Goal: Find specific page/section: Find specific page/section

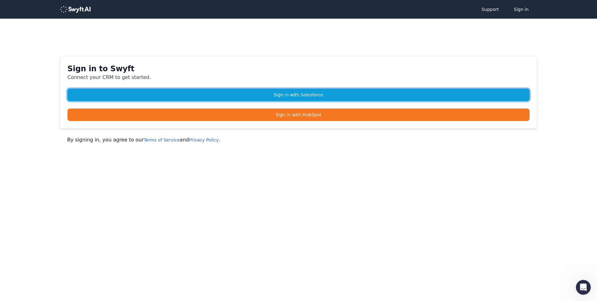
click at [320, 94] on link "Sign in with Salesforce" at bounding box center [298, 95] width 462 height 12
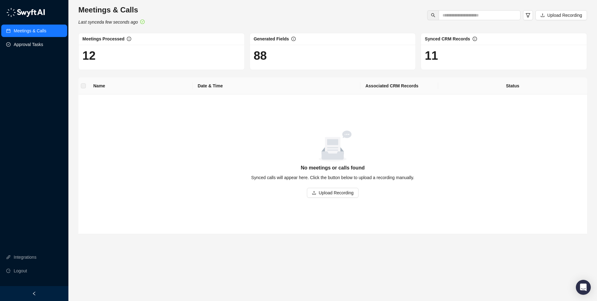
click at [42, 46] on link "Approval Tasks" at bounding box center [29, 44] width 30 height 12
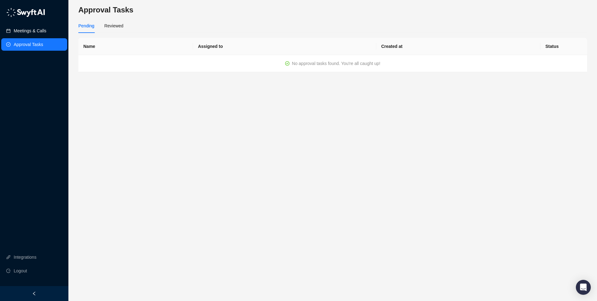
click at [44, 30] on link "Meetings & Calls" at bounding box center [30, 31] width 33 height 12
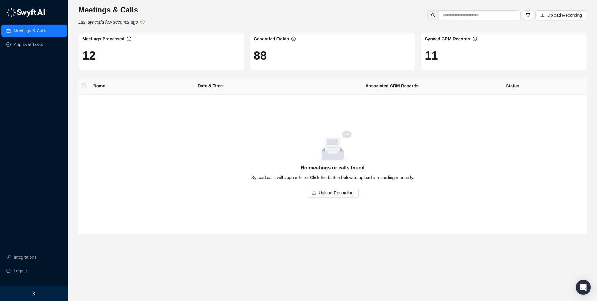
click at [119, 55] on h1 "12" at bounding box center [161, 55] width 158 height 14
